Goal: Information Seeking & Learning: Learn about a topic

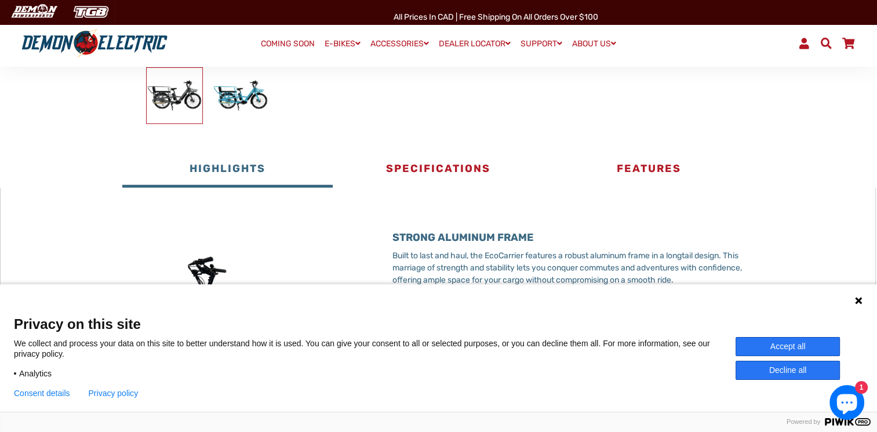
scroll to position [386, 0]
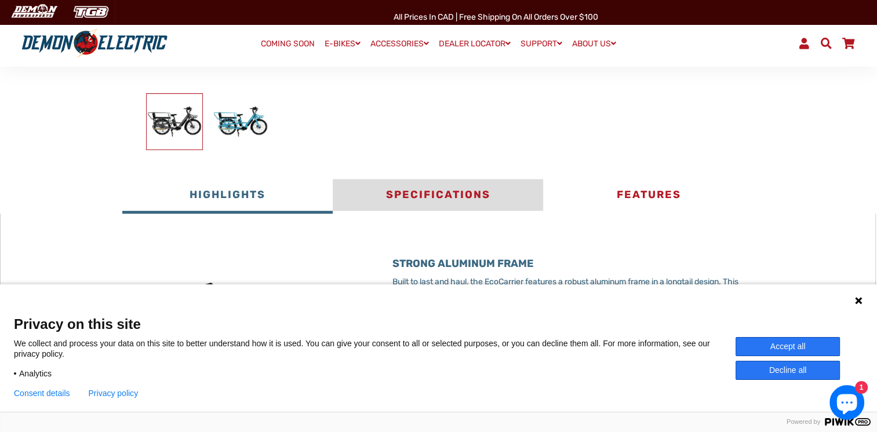
click at [428, 196] on button "Specifications" at bounding box center [438, 196] width 210 height 35
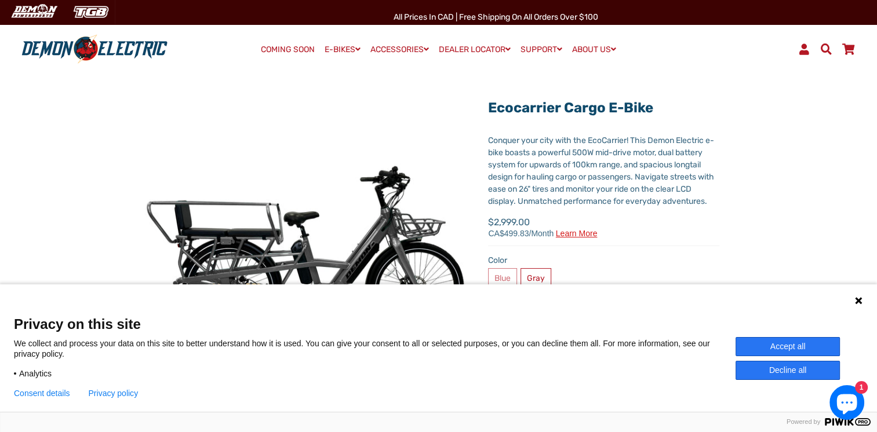
scroll to position [0, 0]
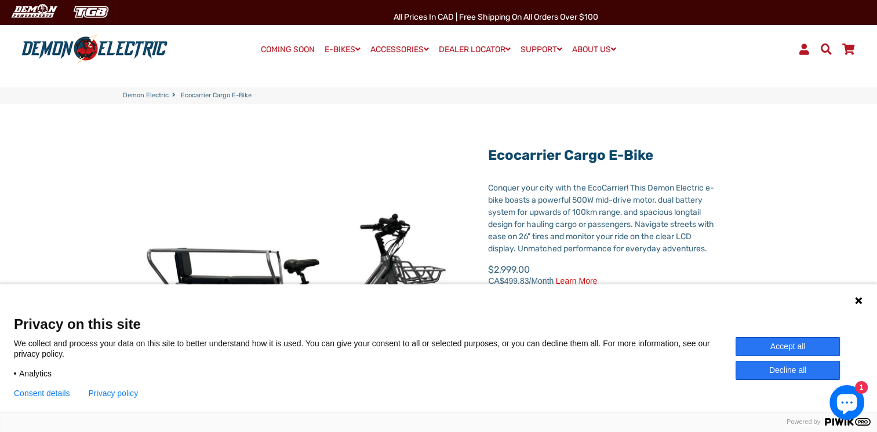
click at [63, 48] on img at bounding box center [94, 49] width 154 height 30
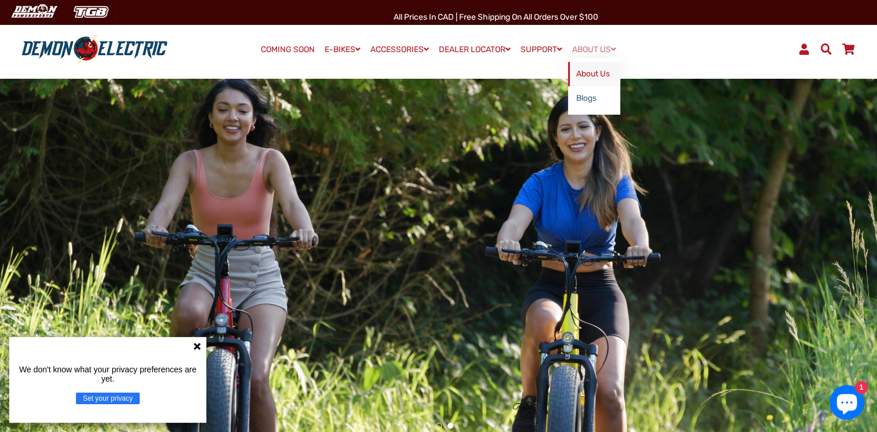
click at [591, 74] on link "About Us" at bounding box center [594, 74] width 52 height 24
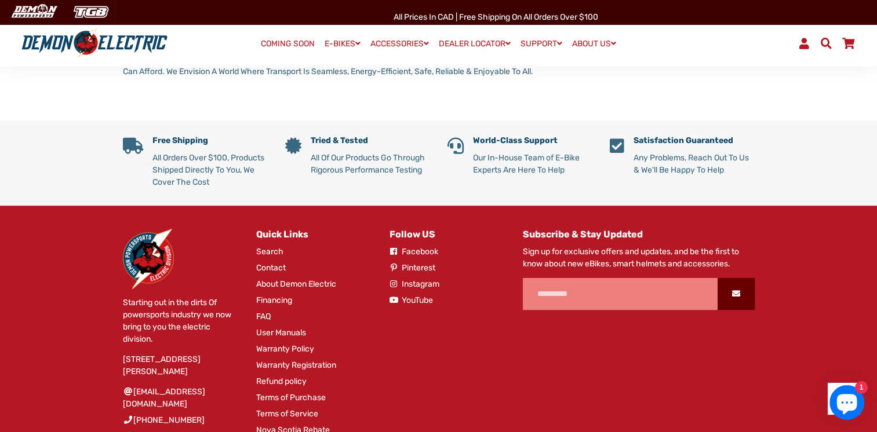
scroll to position [618, 0]
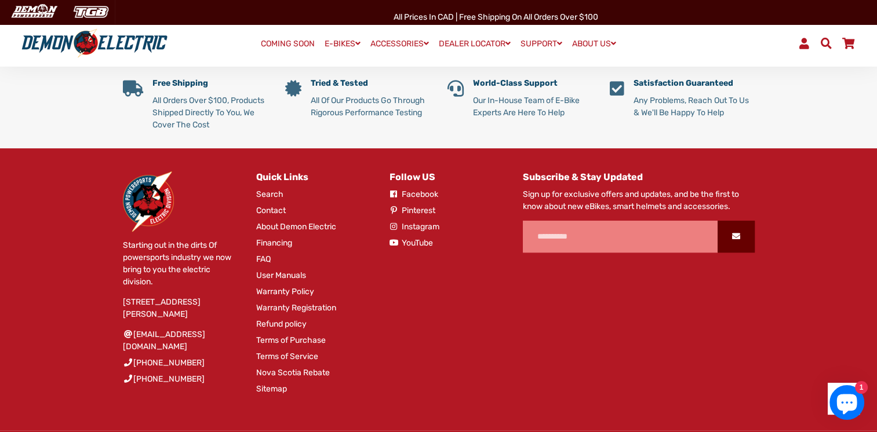
click at [400, 249] on link "YouTube" at bounding box center [410, 243] width 43 height 12
